Goal: Information Seeking & Learning: Learn about a topic

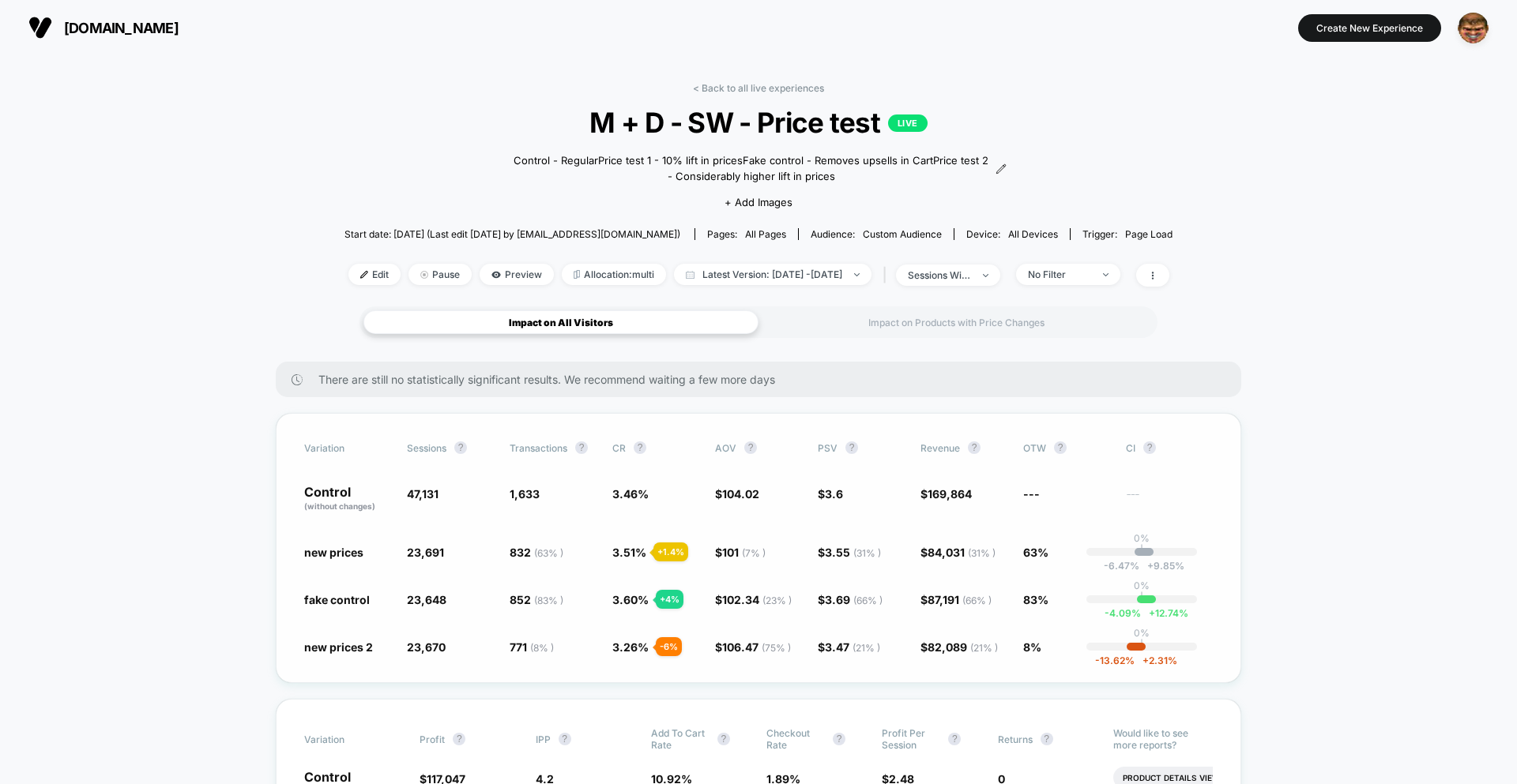
click at [680, 487] on span "3.46 %" at bounding box center [656, 499] width 87 height 27
click at [978, 323] on div "Impact on Products with Price Changes" at bounding box center [955, 322] width 395 height 24
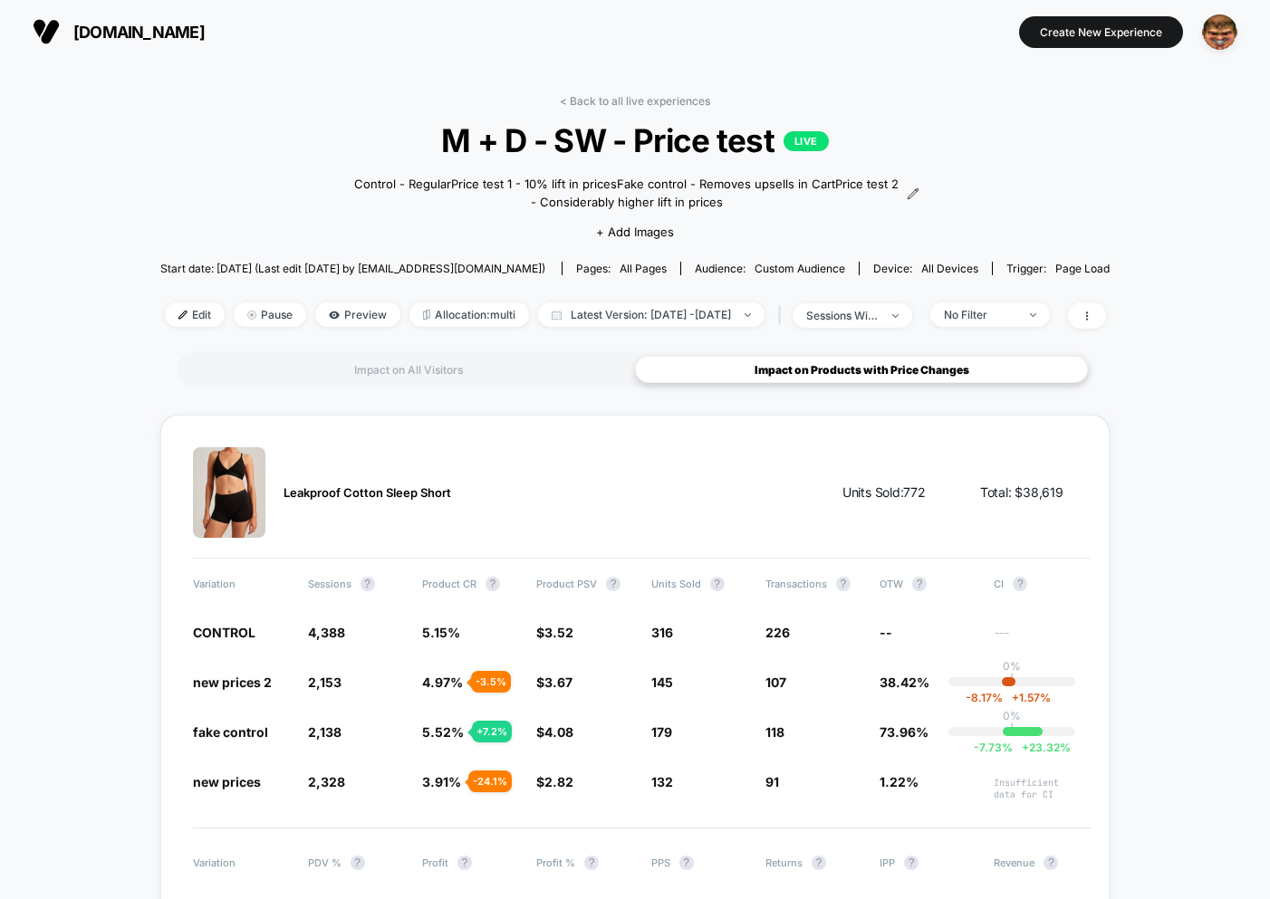
drag, startPoint x: 374, startPoint y: 363, endPoint x: 377, endPoint y: 393, distance: 30.0
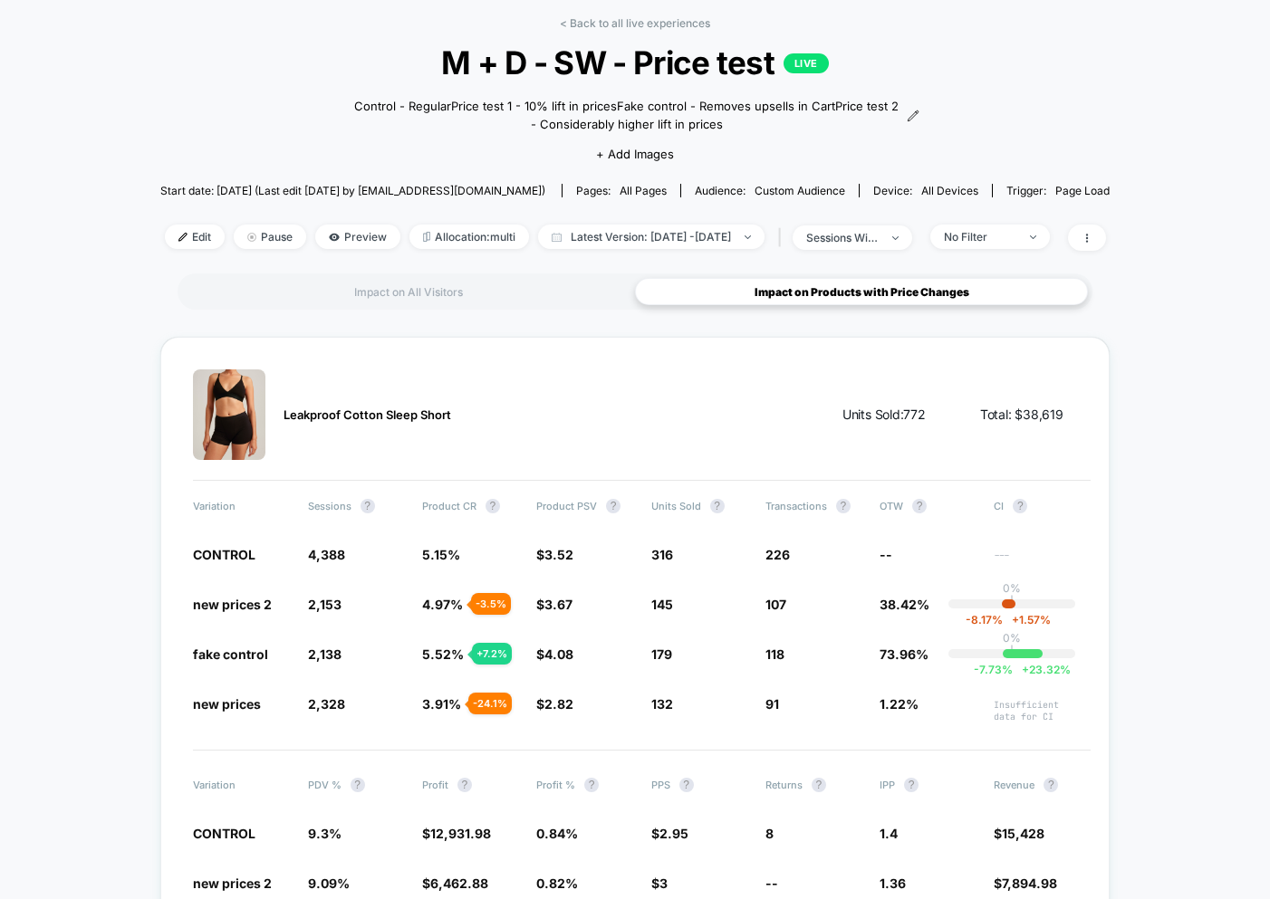
scroll to position [146, 0]
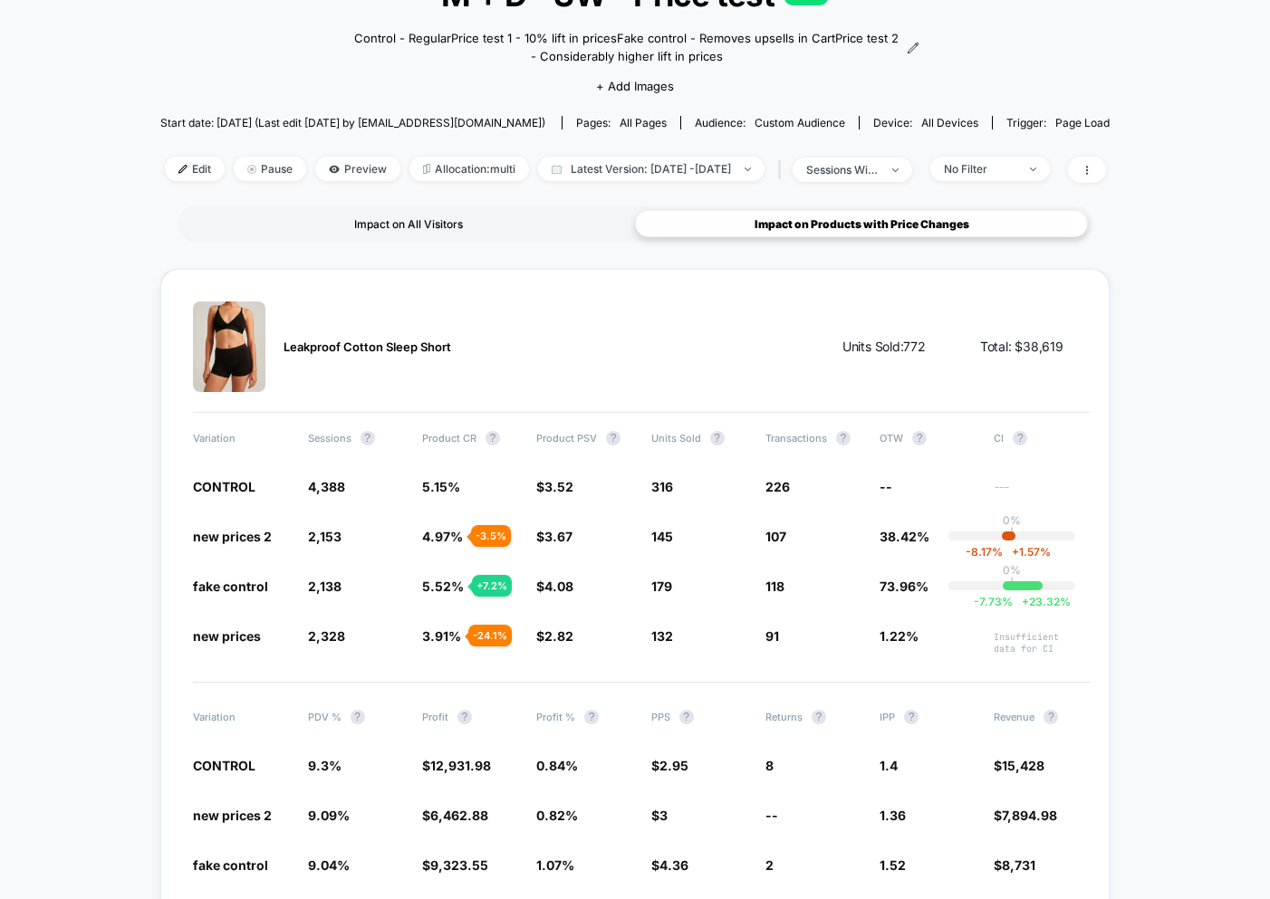
click at [370, 230] on div "Impact on All Visitors" at bounding box center [408, 223] width 453 height 27
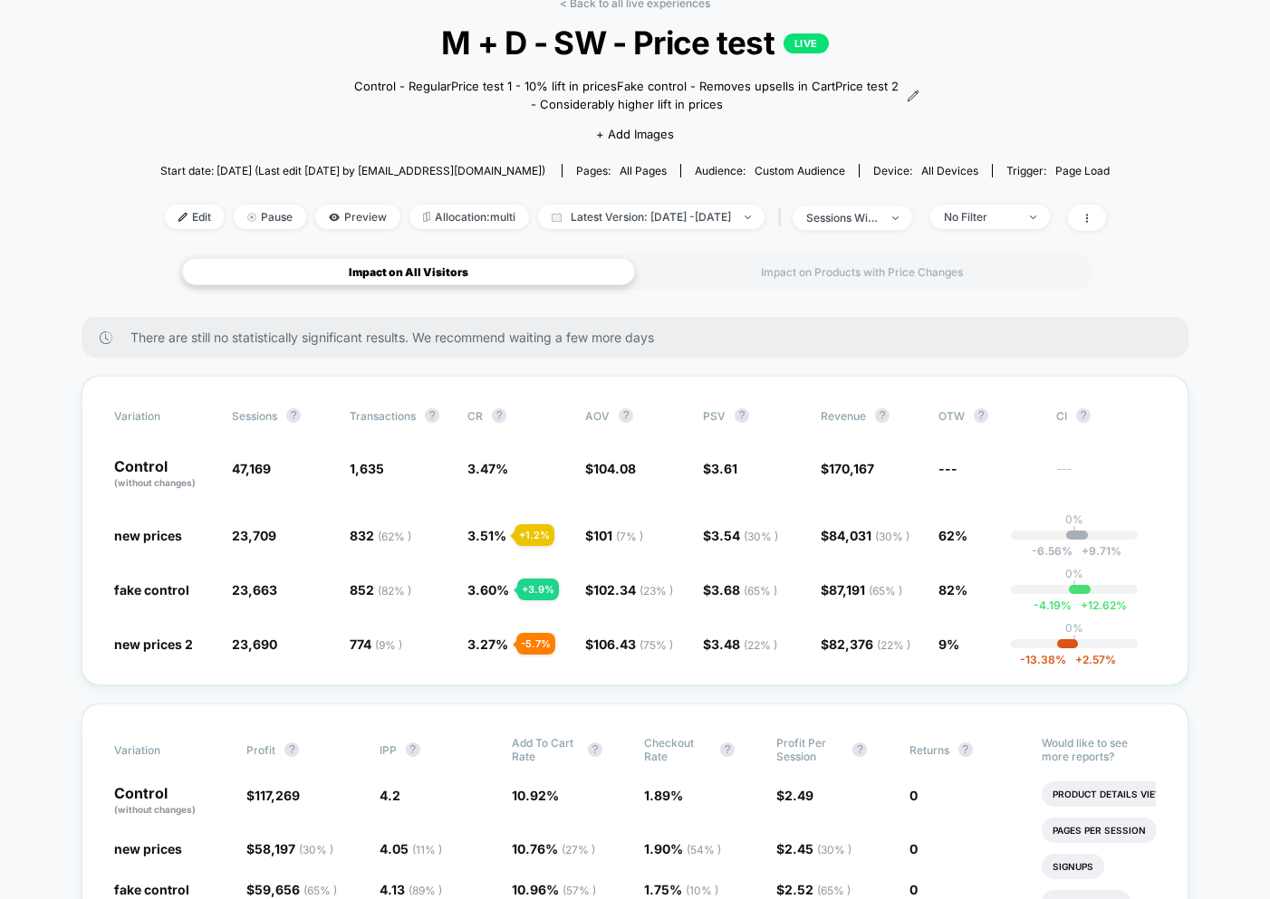
scroll to position [0, 0]
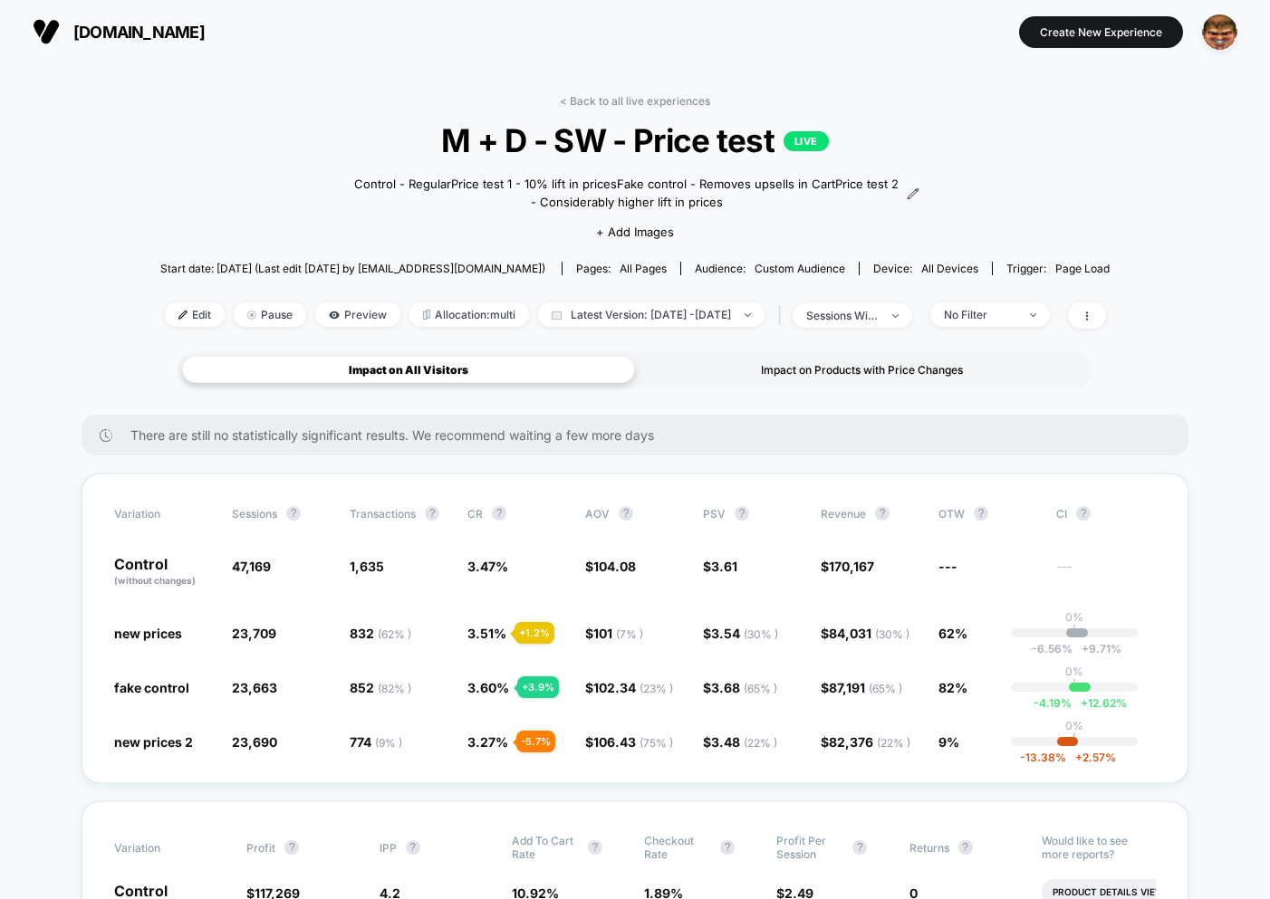
click at [734, 368] on div "Impact on Products with Price Changes" at bounding box center [861, 369] width 453 height 27
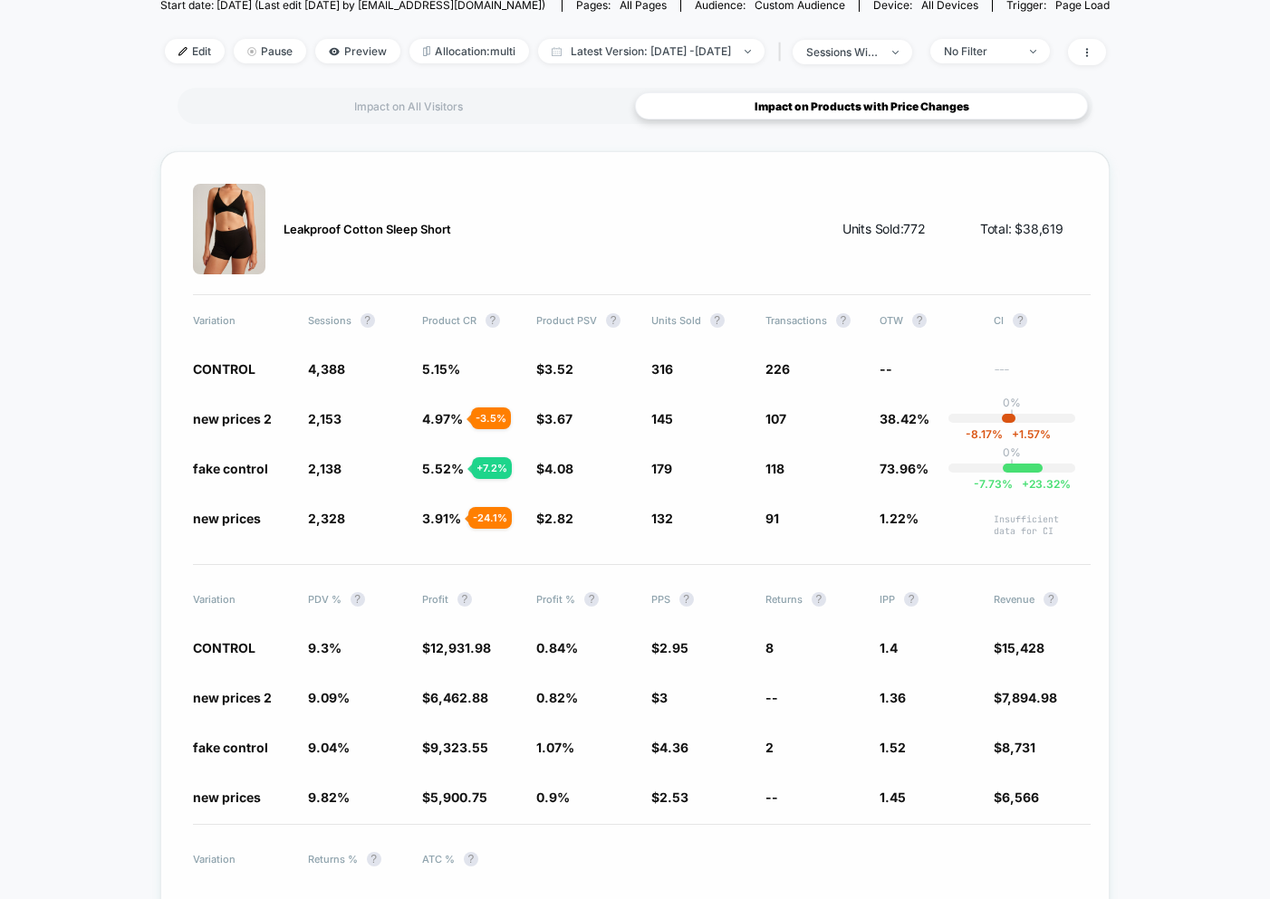
scroll to position [260, 0]
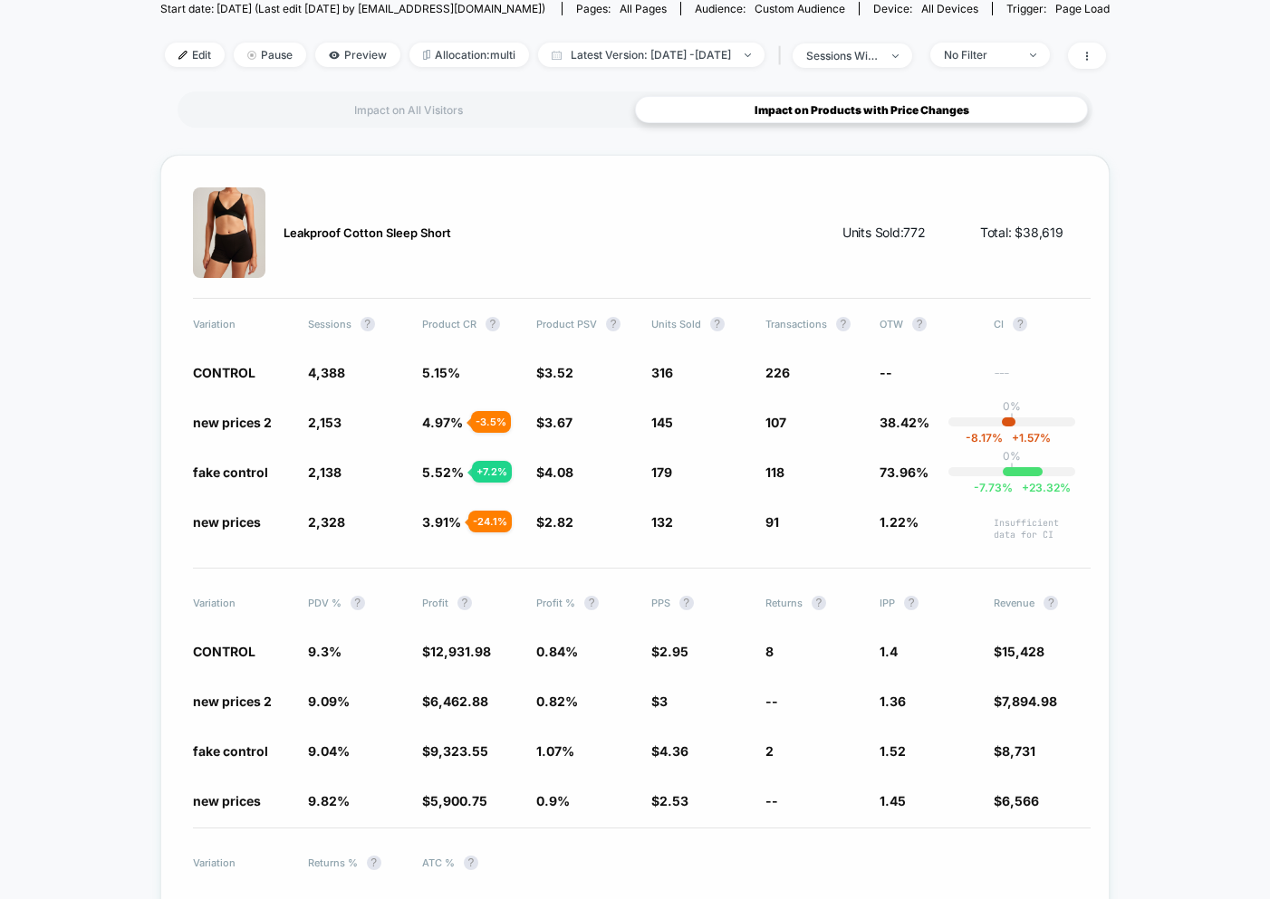
click at [345, 456] on div "Variation Sessions ? Product CR ? Product PSV ? Units Sold ? Transactions ? OTW…" at bounding box center [641, 429] width 897 height 224
click at [371, 118] on div "Impact on All Visitors" at bounding box center [408, 109] width 453 height 27
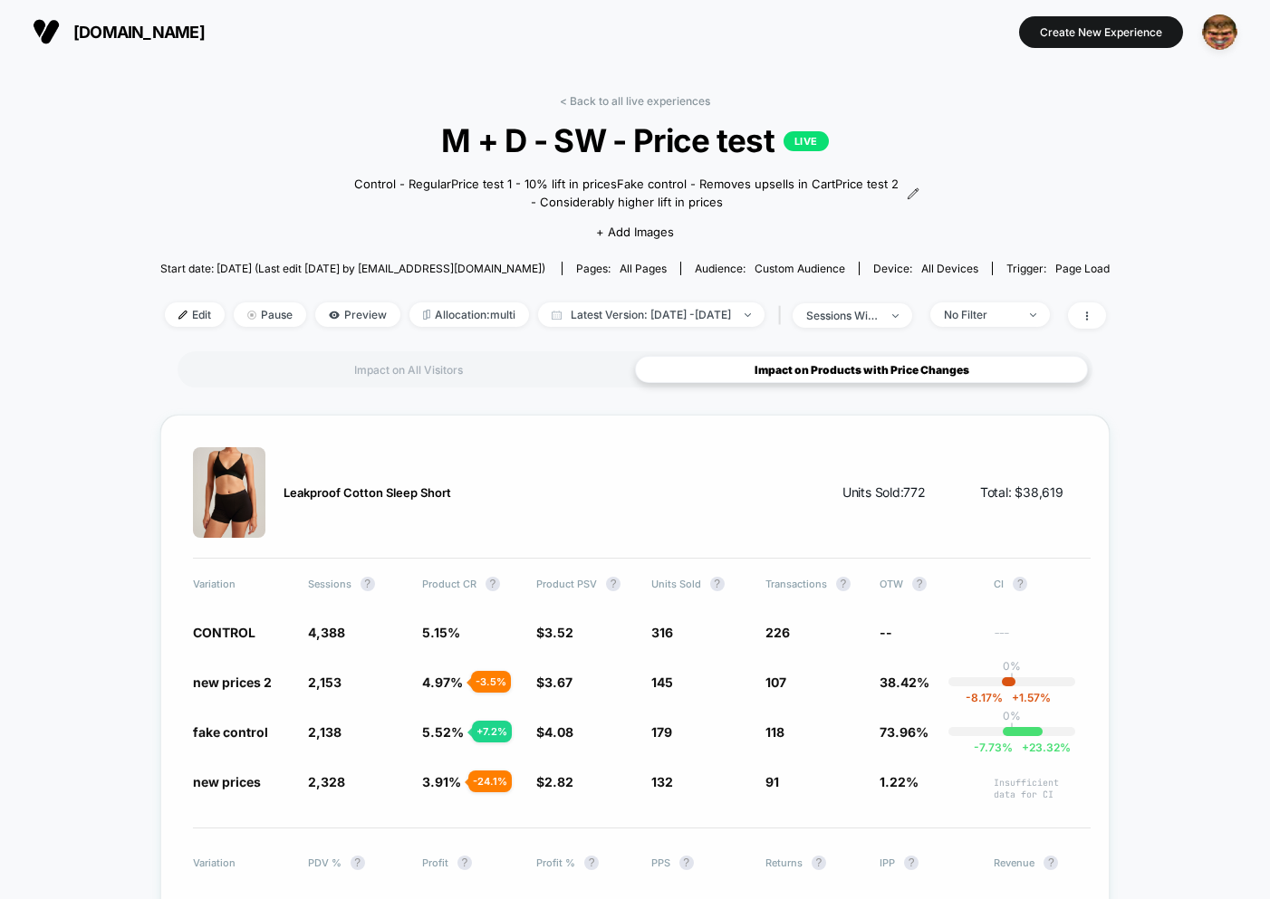
drag, startPoint x: 273, startPoint y: 491, endPoint x: 503, endPoint y: 491, distance: 229.1
click at [503, 491] on div "Leakproof Cotton Sleep Short Units Sold: 772 Total: $ 38,619" at bounding box center [641, 502] width 897 height 111
click at [286, 494] on span "Leakproof Cotton Sleep Short" at bounding box center [367, 492] width 168 height 14
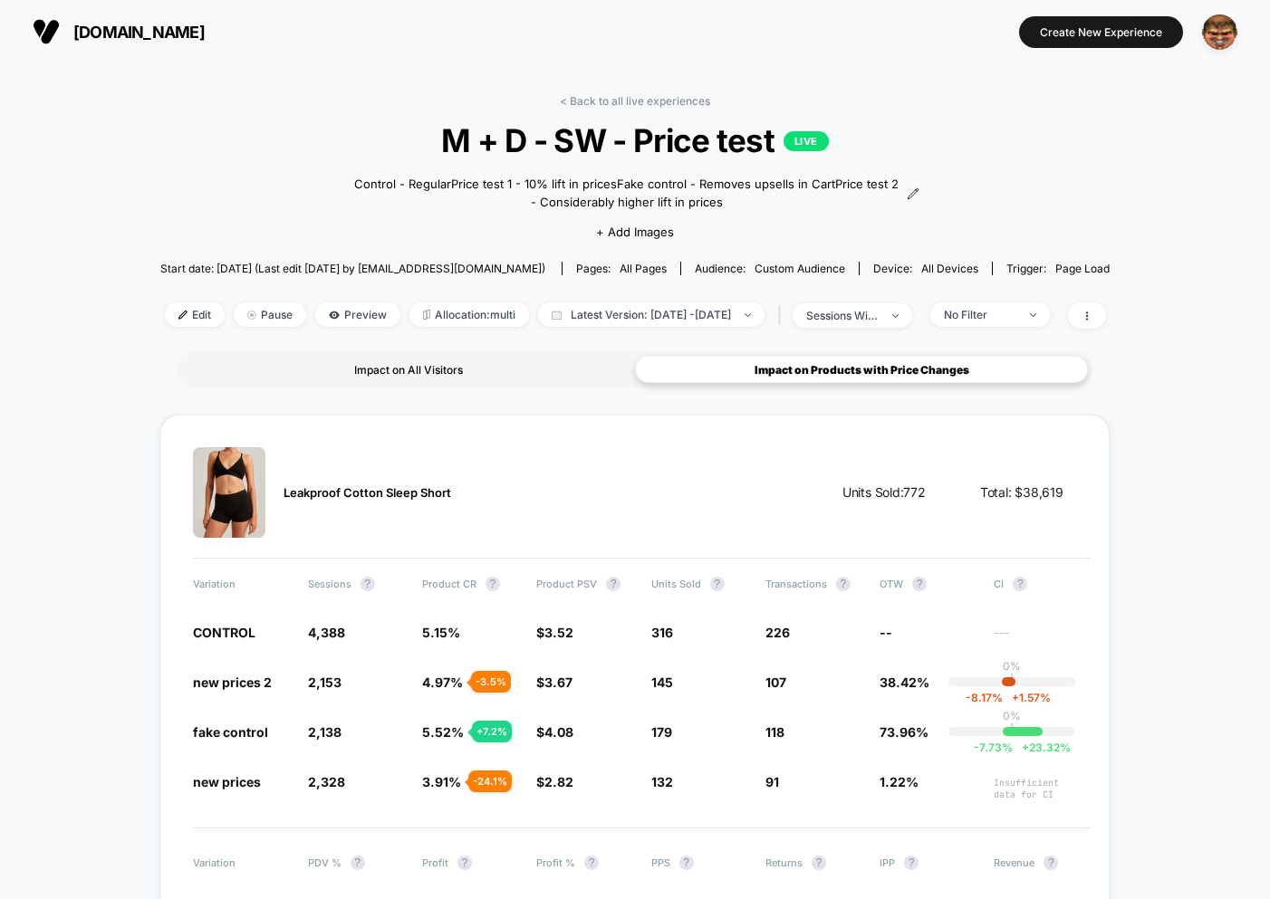
click at [315, 366] on div "Impact on All Visitors" at bounding box center [408, 369] width 453 height 27
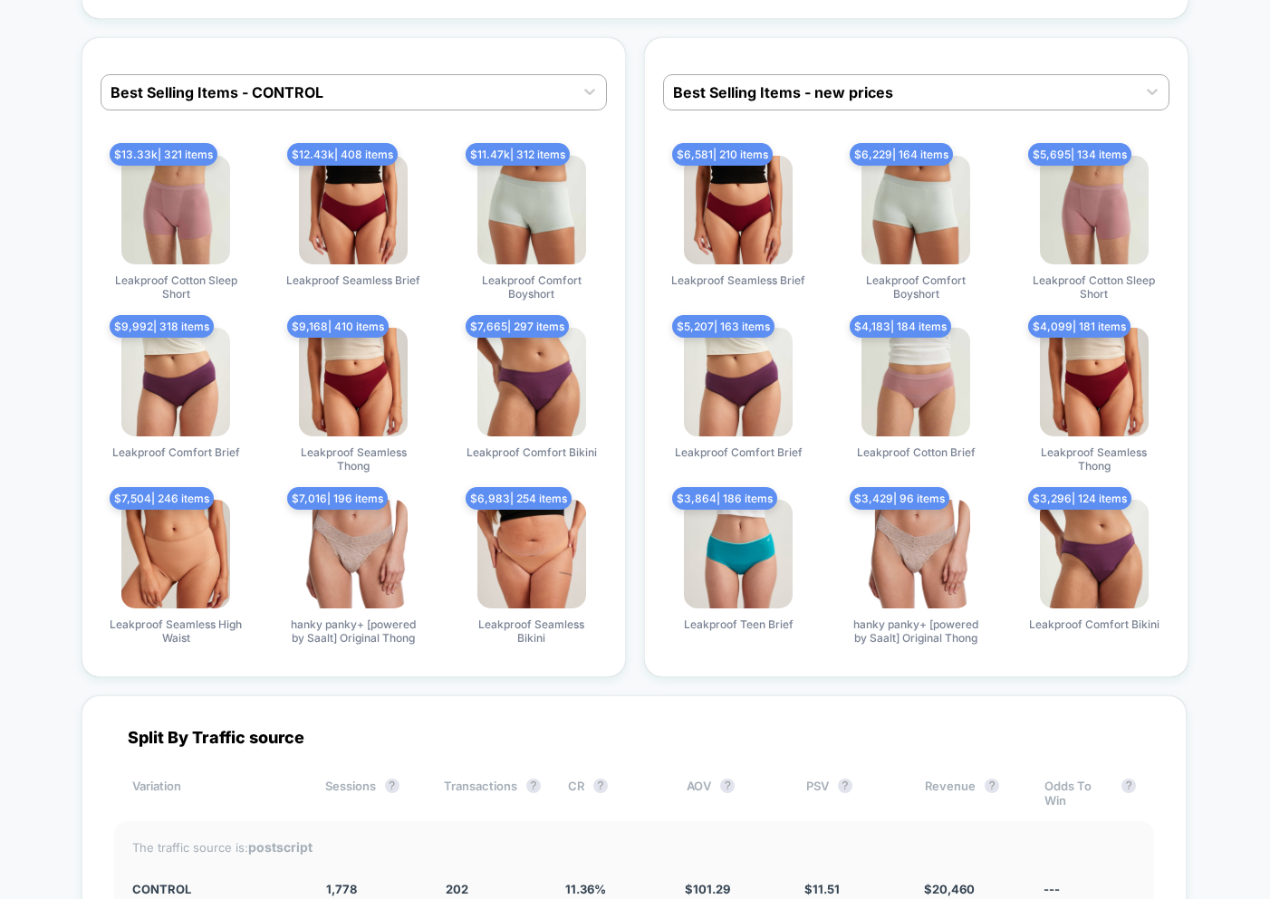
scroll to position [5522, 0]
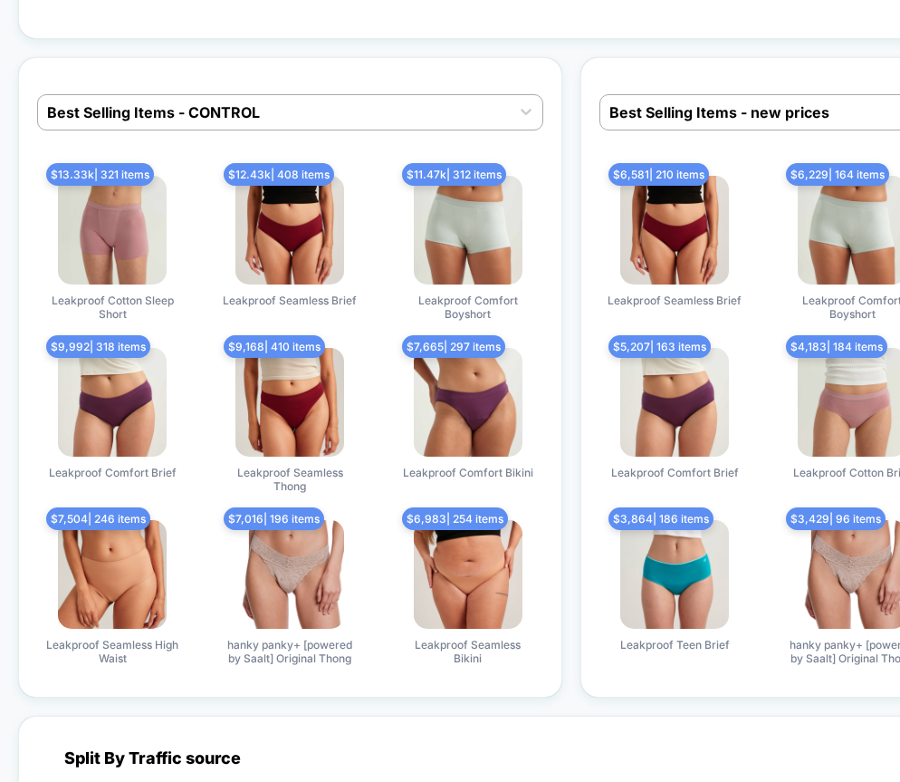
click at [340, 518] on div "$ 13.33k | 321 items Leakproof Cotton Sleep Short $ 12.43k | 408 items Leakproo…" at bounding box center [290, 420] width 506 height 489
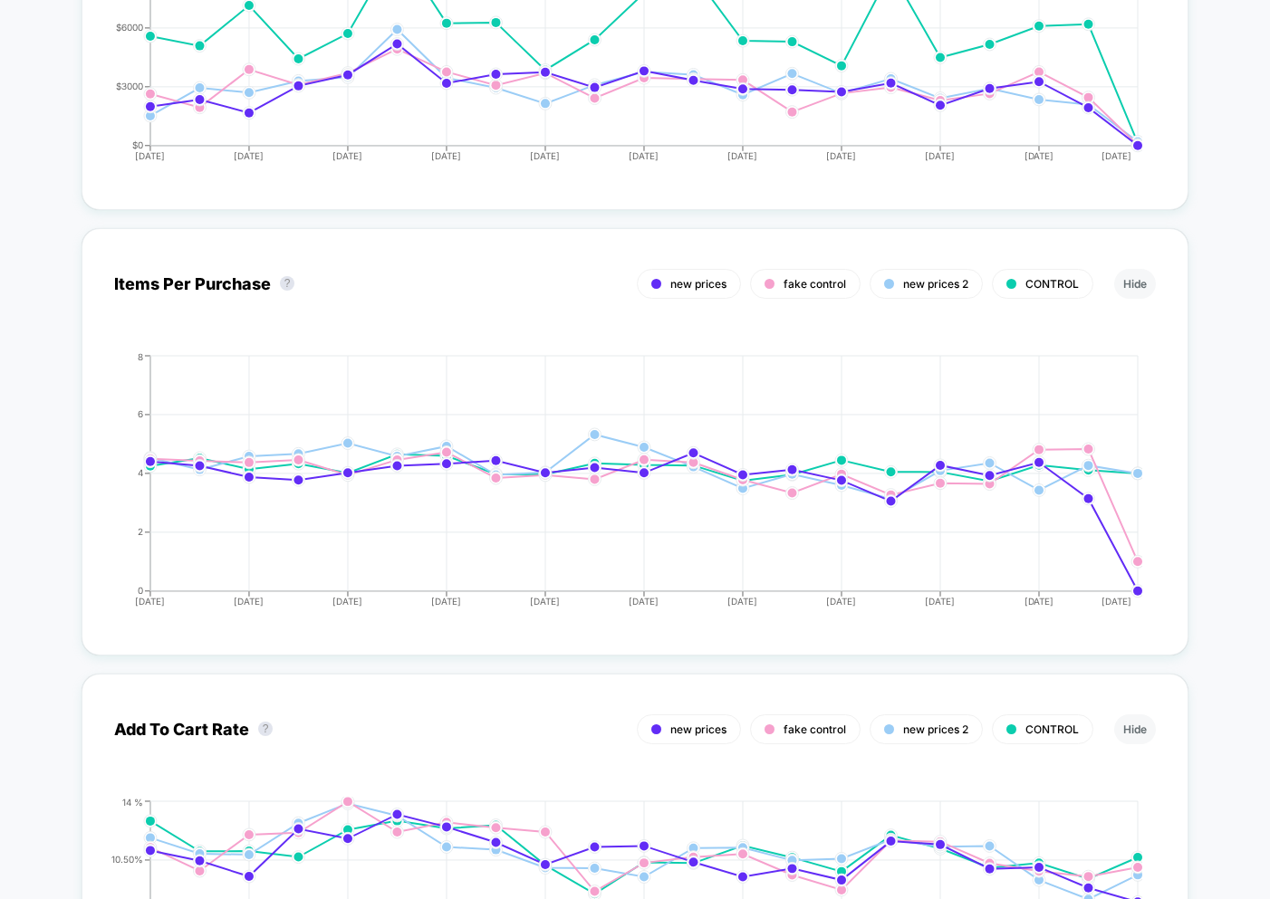
scroll to position [2674, 0]
